Goal: Task Accomplishment & Management: Use online tool/utility

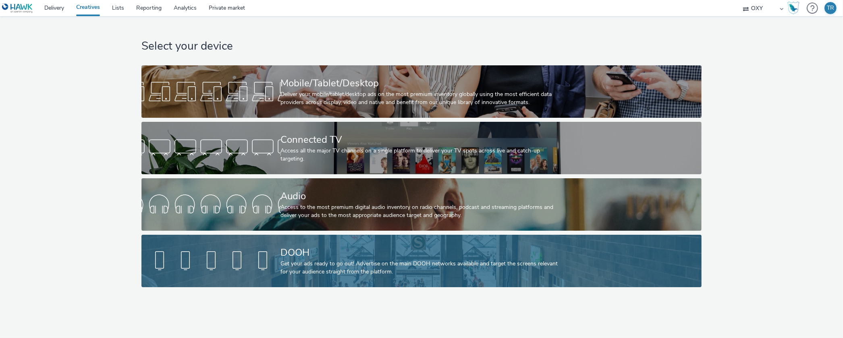
click at [286, 261] on div "Get your ads ready to go out! Advertise on the main DOOH networks available and…" at bounding box center [420, 267] width 278 height 17
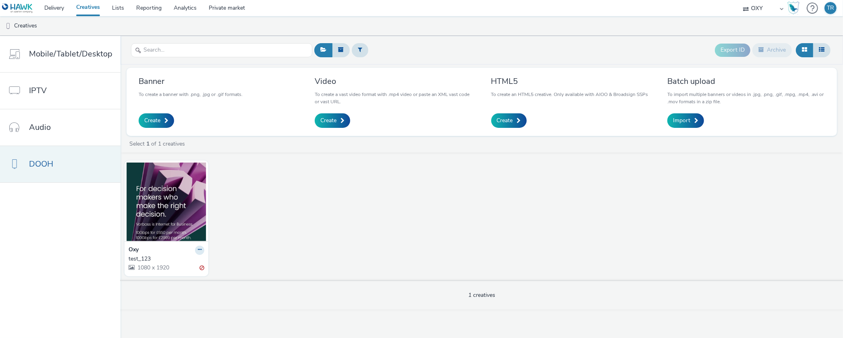
click at [58, 163] on link "DOOH" at bounding box center [60, 164] width 120 height 36
click at [25, 7] on img at bounding box center [17, 8] width 31 height 10
click at [25, 6] on img at bounding box center [17, 8] width 31 height 10
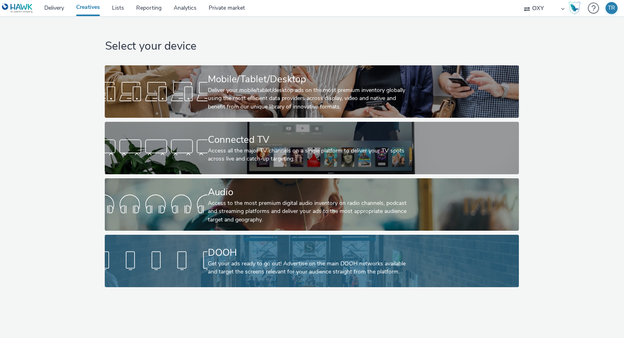
click at [213, 256] on div "DOOH" at bounding box center [309, 252] width 205 height 14
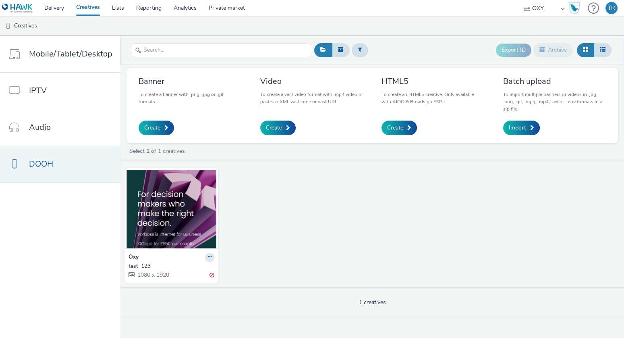
click at [55, 160] on link "DOOH" at bounding box center [60, 164] width 120 height 36
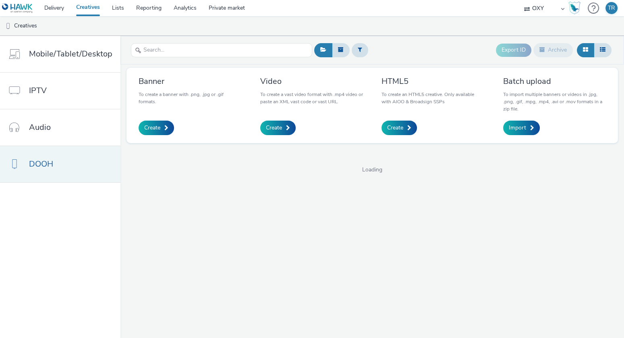
click at [74, 164] on link "DOOH" at bounding box center [60, 164] width 120 height 36
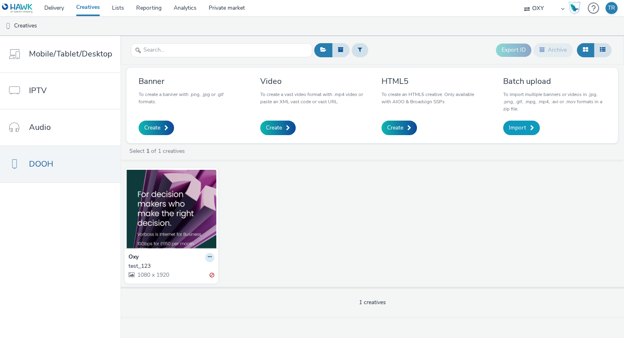
click at [530, 125] on span at bounding box center [532, 128] width 4 height 6
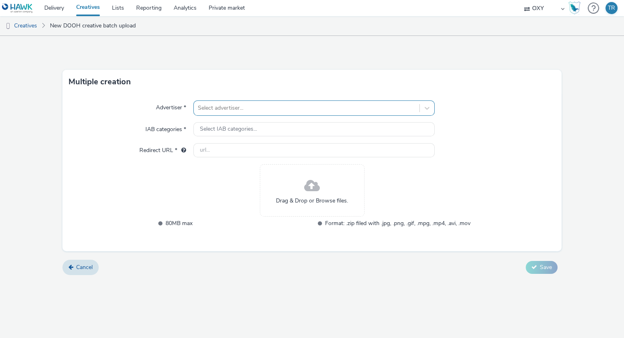
click at [222, 109] on div at bounding box center [307, 108] width 218 height 10
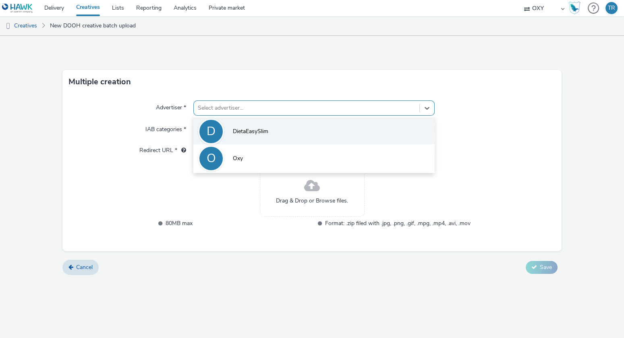
click at [247, 129] on span "DietaEasySlim" at bounding box center [250, 131] width 35 height 8
type input "http://dietaeasyslim.com"
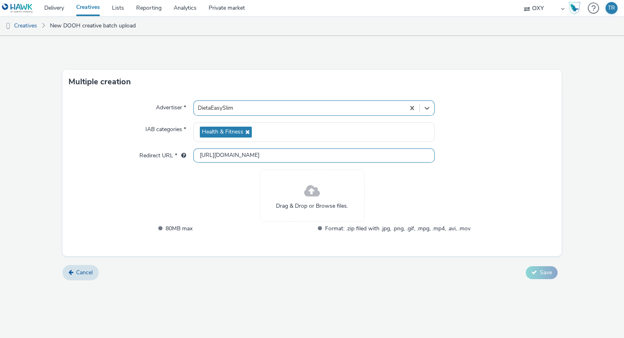
click at [228, 155] on input "http://dietaeasyslim.com" at bounding box center [313, 155] width 241 height 14
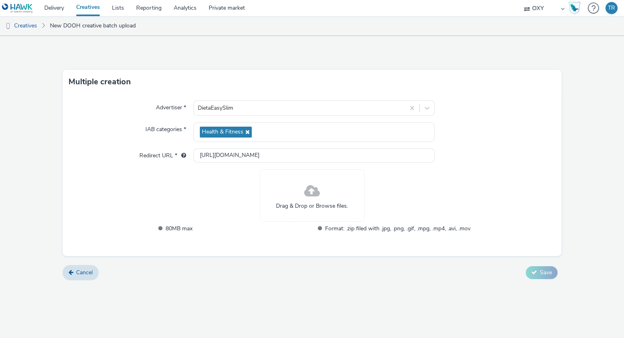
click at [228, 192] on div "Drag & Drop or Browse files. 80MB max Format: .zip filed with .jpg, .png, .gif,…" at bounding box center [311, 206] width 317 height 74
click at [227, 185] on div "Drag & Drop or Browse files. 80MB max Format: .zip filed with .jpg, .png, .gif,…" at bounding box center [311, 206] width 317 height 74
click at [257, 155] on input "http://dietaeasyslim.com" at bounding box center [313, 155] width 241 height 14
click at [275, 155] on input "http://dietaeasyslim.com" at bounding box center [313, 155] width 241 height 14
drag, startPoint x: 224, startPoint y: 189, endPoint x: 271, endPoint y: 210, distance: 50.7
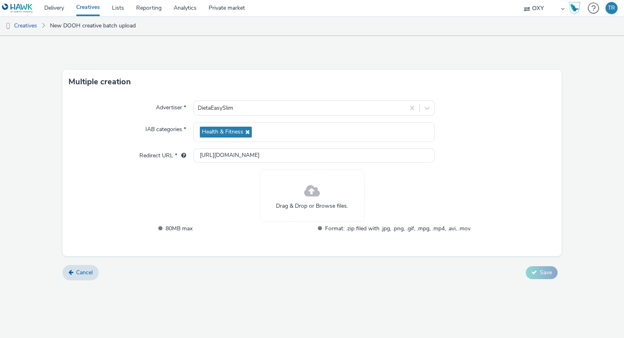
click at [224, 189] on div "Drag & Drop or Browse files. 80MB max Format: .zip filed with .jpg, .png, .gif,…" at bounding box center [311, 206] width 317 height 74
click at [329, 200] on div "Drag & Drop or Browse files." at bounding box center [312, 195] width 105 height 52
click at [244, 201] on div "Drag & Drop or Browse files. 80MB max Format: .zip filed with .jpg, .png, .gif,…" at bounding box center [311, 206] width 317 height 74
click at [84, 274] on span "Cancel" at bounding box center [84, 272] width 17 height 8
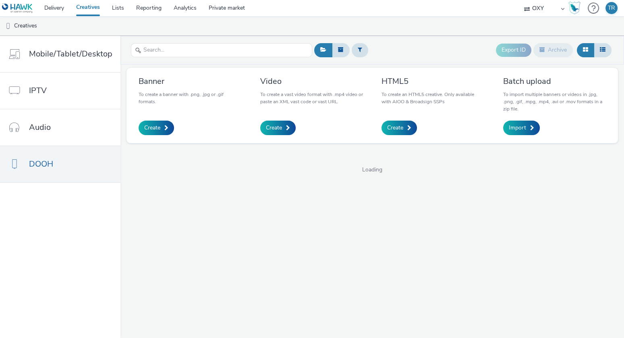
click at [247, 168] on span "Loading" at bounding box center [372, 170] width 504 height 8
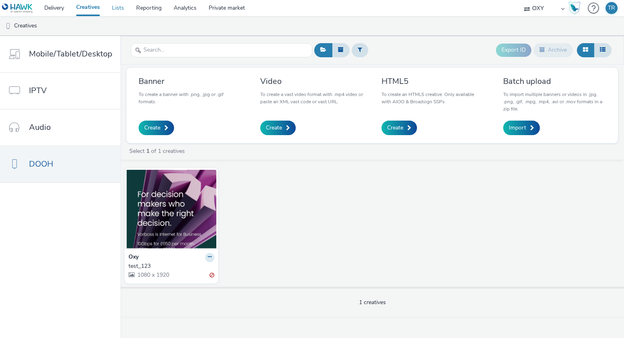
click at [119, 10] on link "Lists" at bounding box center [118, 8] width 24 height 16
